Goal: Task Accomplishment & Management: Complete application form

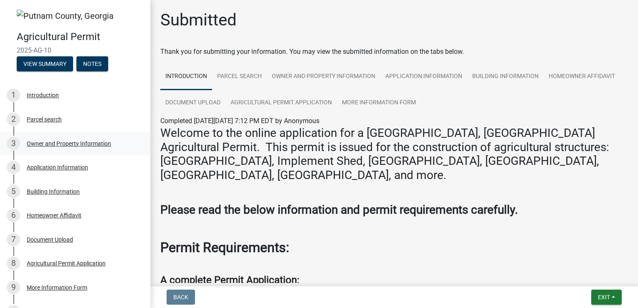
scroll to position [74, 0]
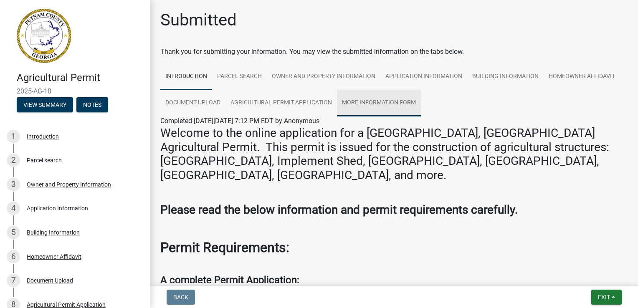
click at [357, 103] on link "More Information Form" at bounding box center [379, 103] width 84 height 27
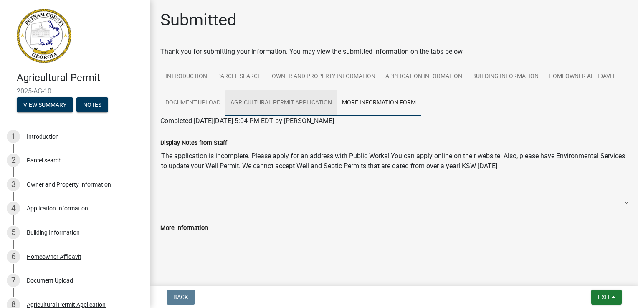
click at [304, 98] on link "Agricultural Permit Application" at bounding box center [280, 103] width 111 height 27
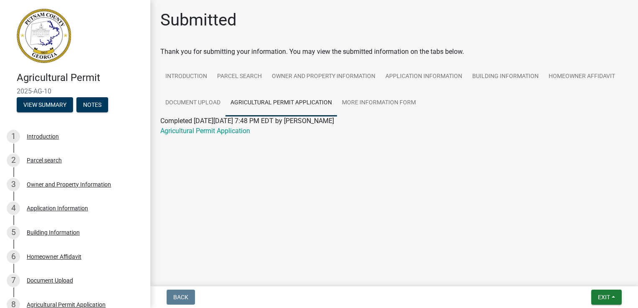
scroll to position [115, 0]
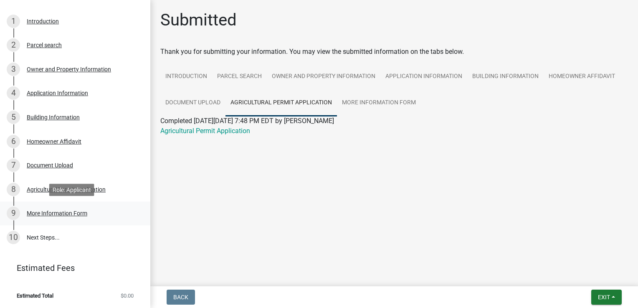
click at [53, 213] on div "More Information Form" at bounding box center [57, 213] width 61 height 6
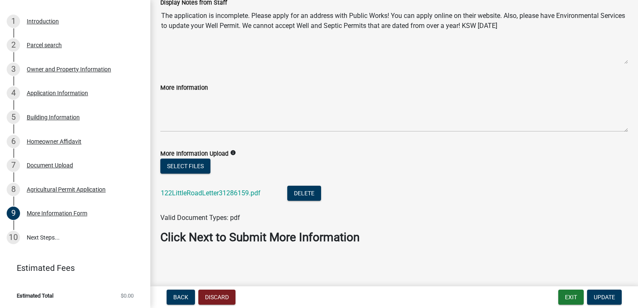
scroll to position [61, 0]
click at [104, 191] on div "Agricultural Permit Application" at bounding box center [66, 190] width 79 height 6
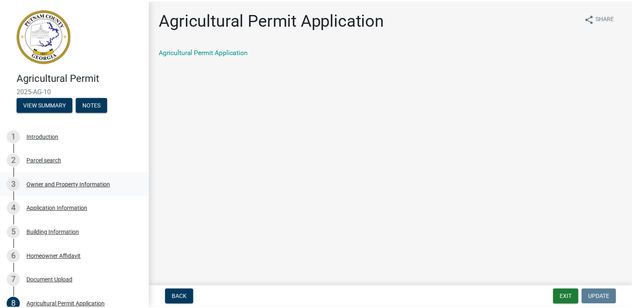
scroll to position [0, 0]
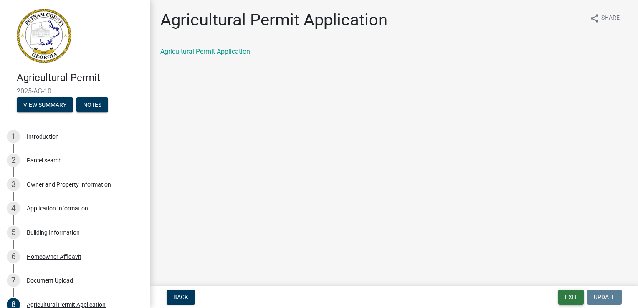
click at [576, 293] on button "Exit" at bounding box center [570, 297] width 25 height 15
